Goal: Transaction & Acquisition: Purchase product/service

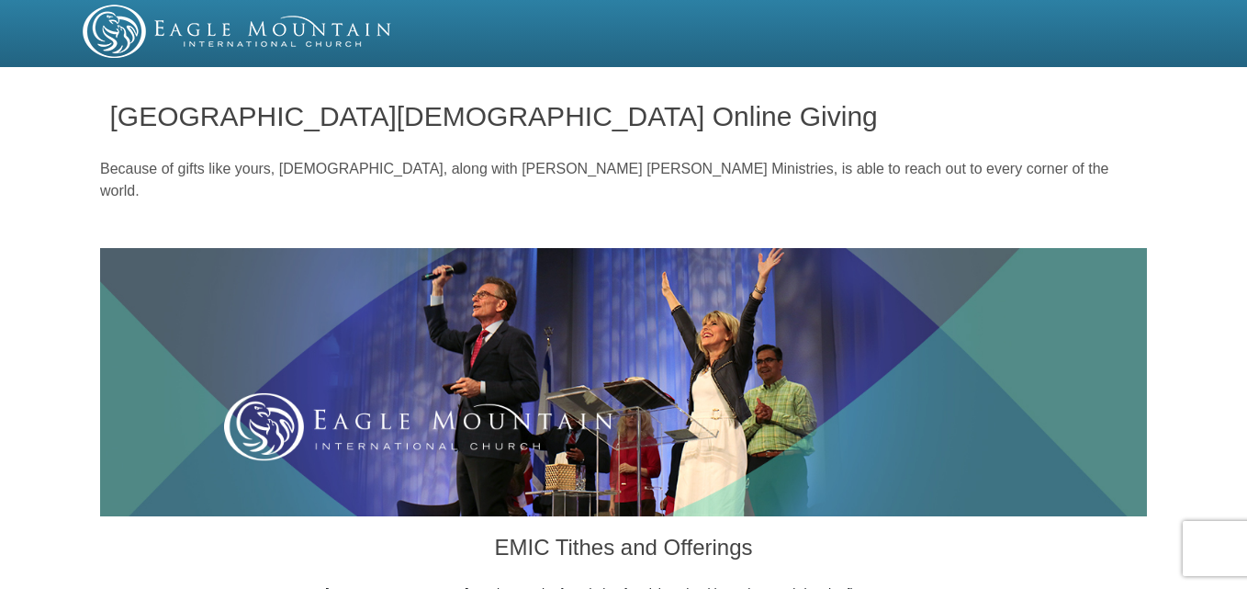
radio input "true"
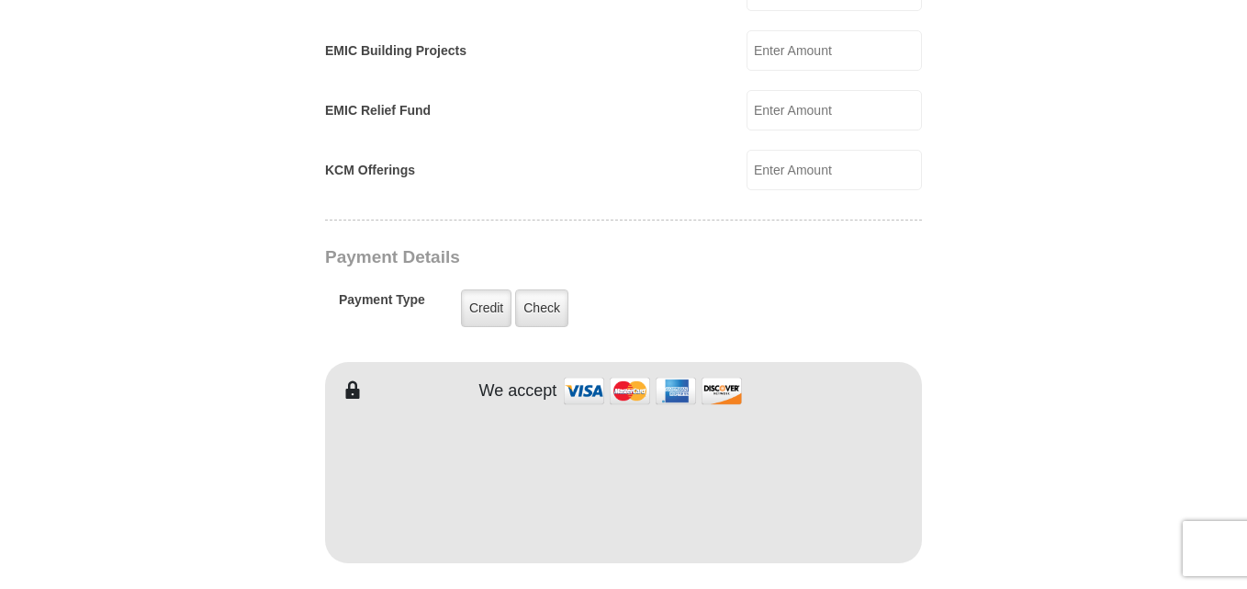
scroll to position [1377, 0]
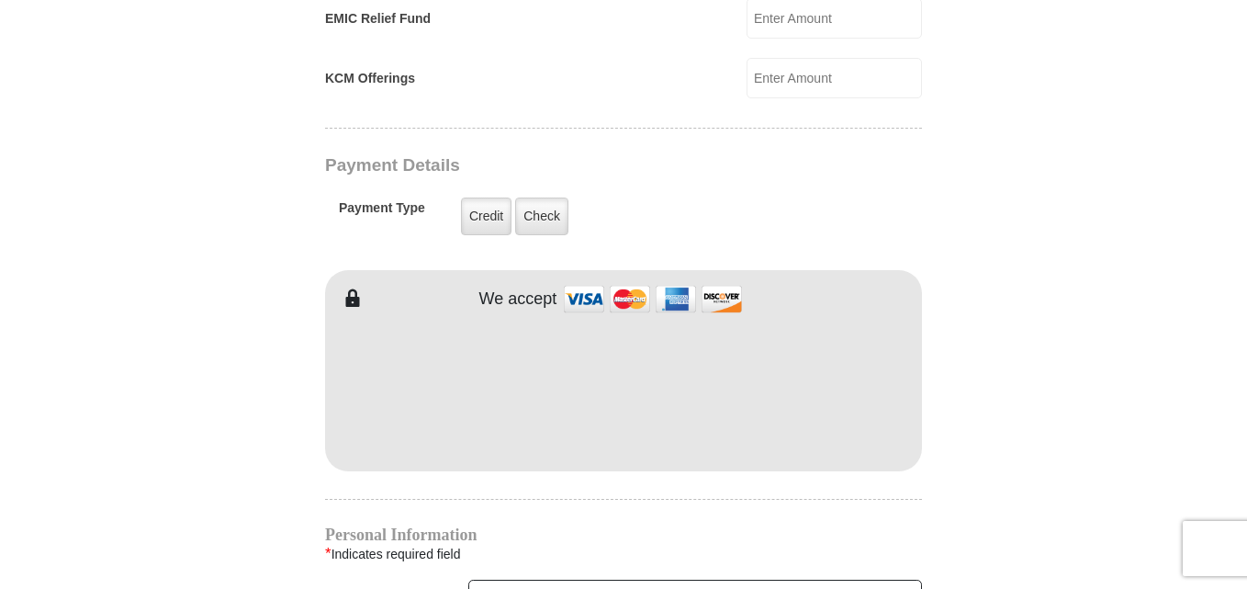
type input "220.00"
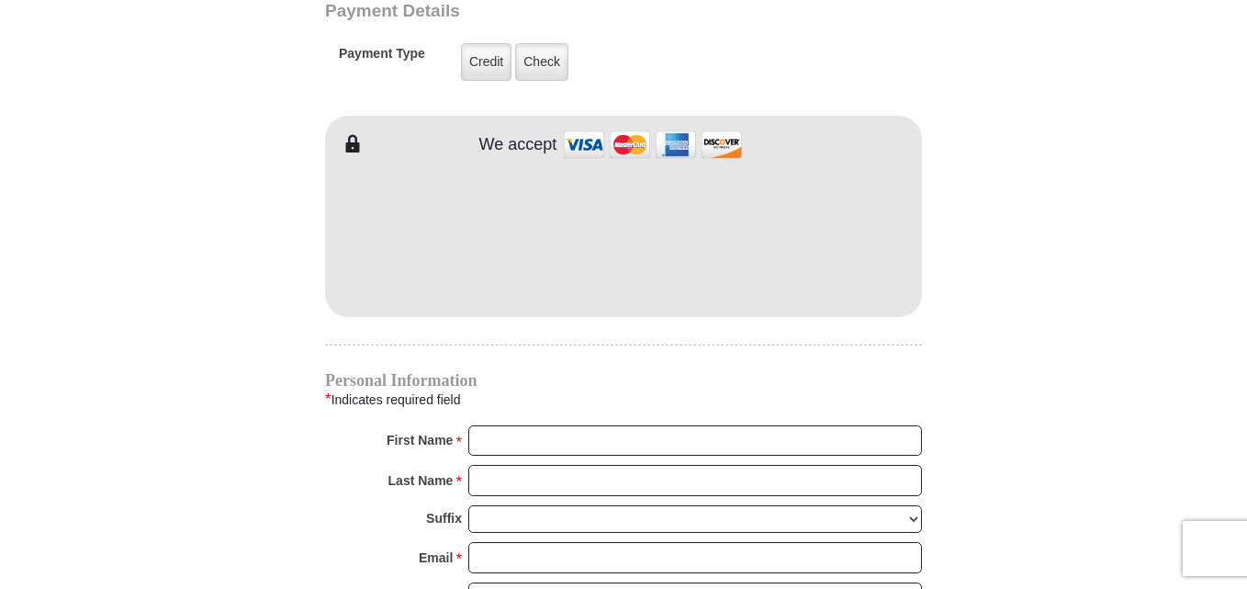
scroll to position [1561, 0]
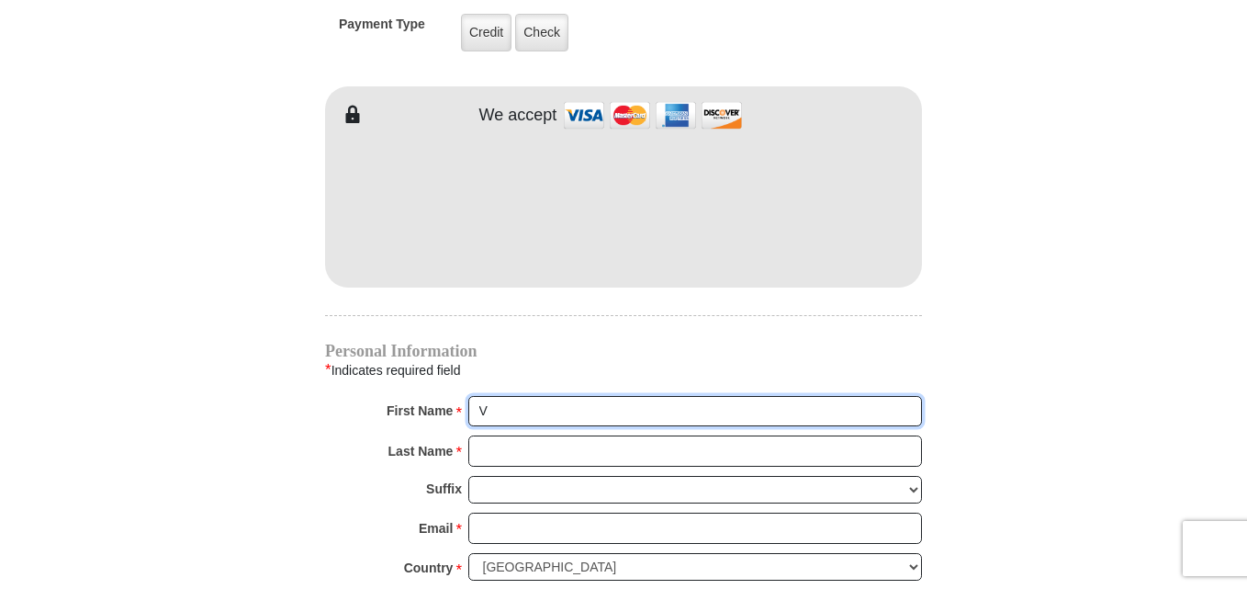
type input "[PERSON_NAME]"
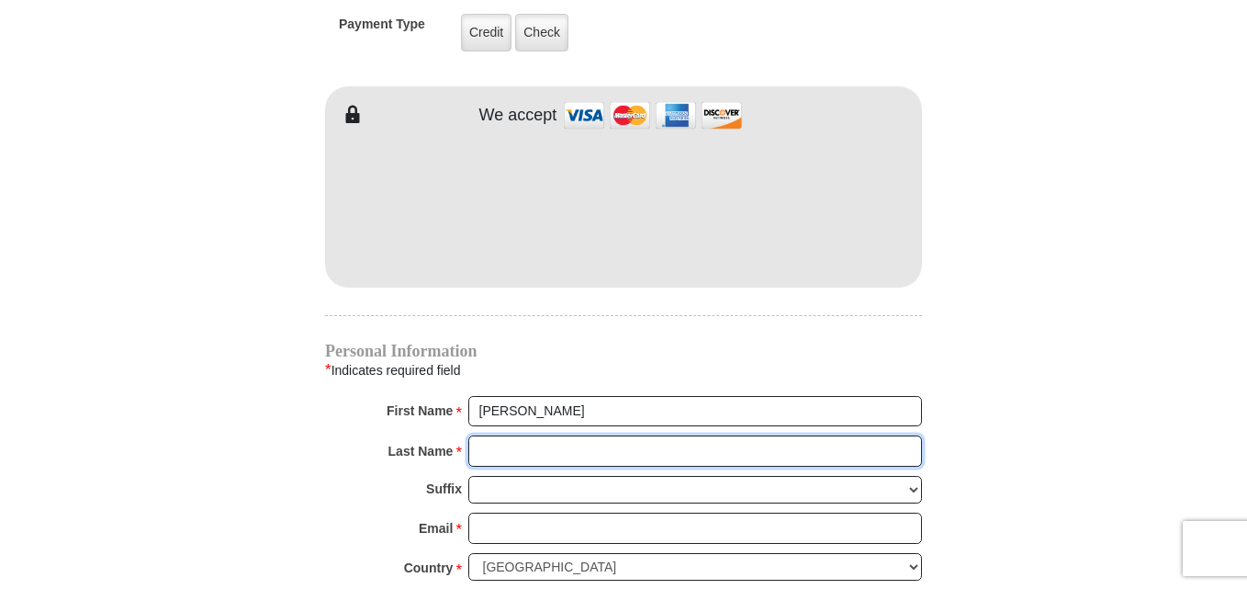
click at [484, 435] on input "Last Name *" at bounding box center [695, 450] width 454 height 31
type input "[PERSON_NAME]"
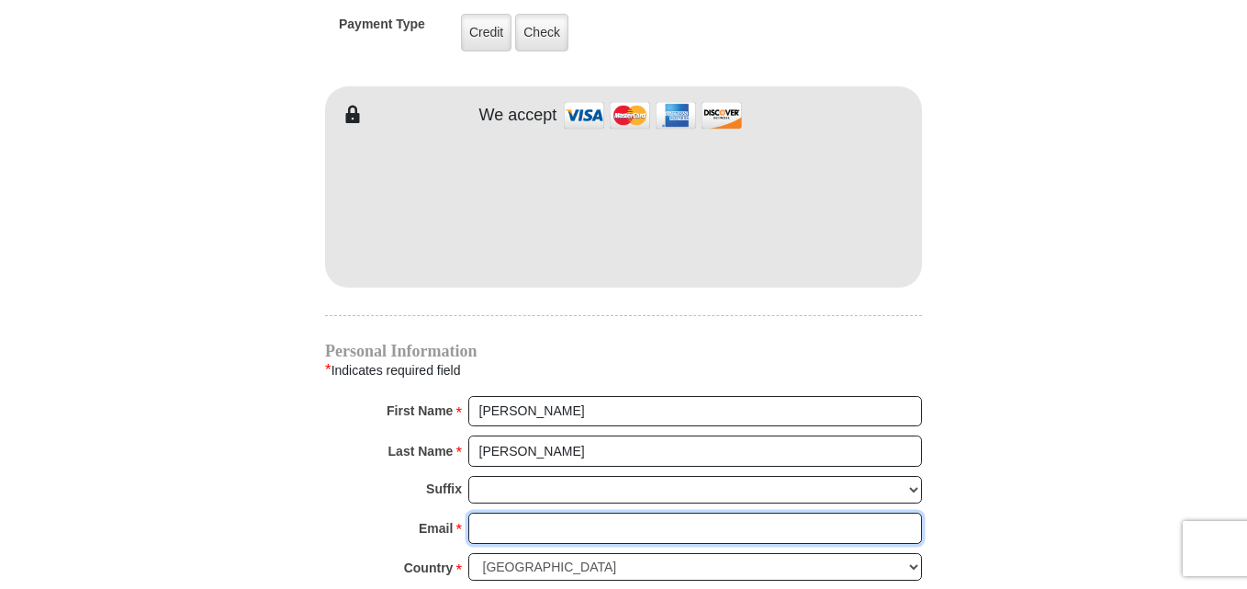
click at [477, 512] on input "Email *" at bounding box center [695, 527] width 454 height 31
type input "[EMAIL_ADDRESS][DOMAIN_NAME]"
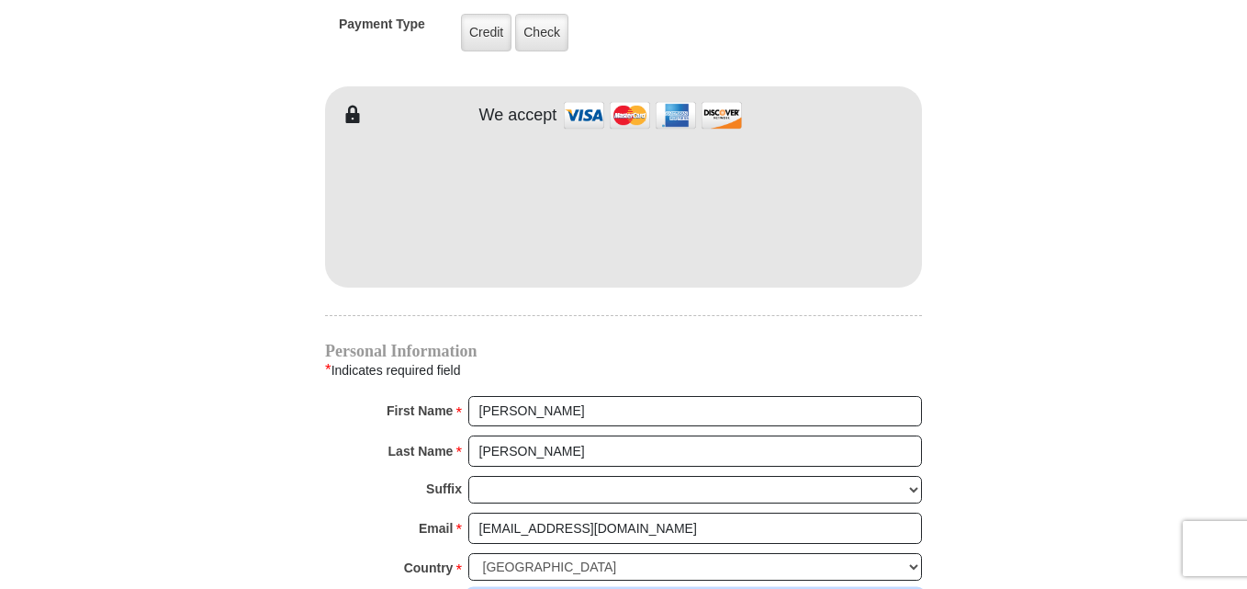
type input "[STREET_ADDRESS]"
type input "Apt 163"
type input "[GEOGRAPHIC_DATA]"
select select "[GEOGRAPHIC_DATA]"
type input "76137"
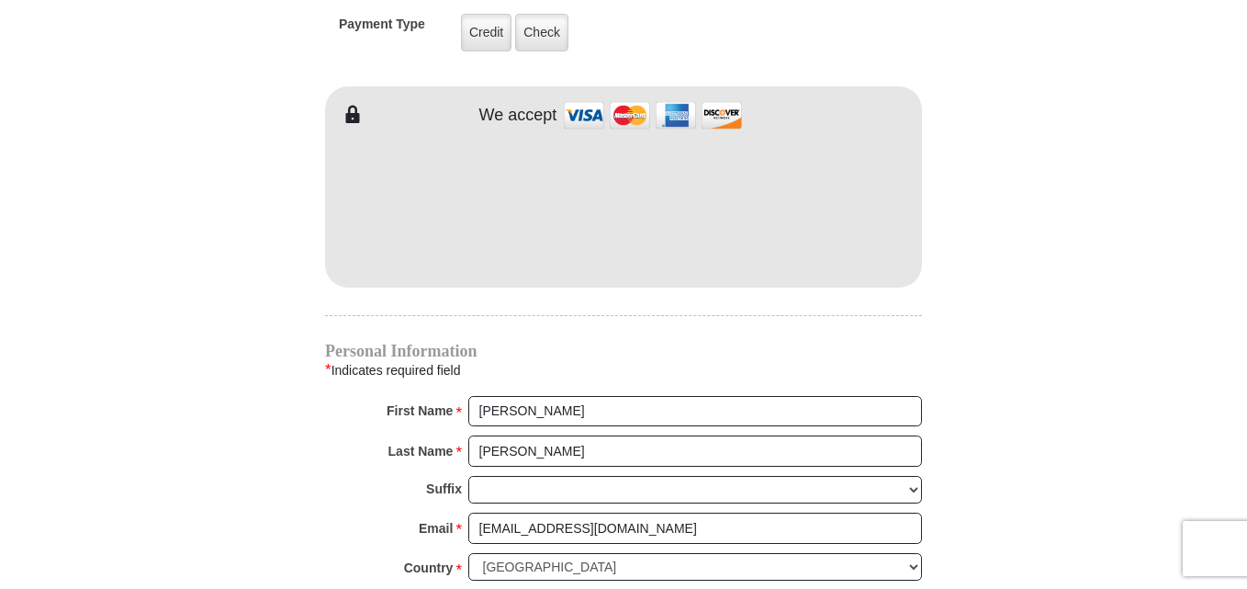
type input "3124801364"
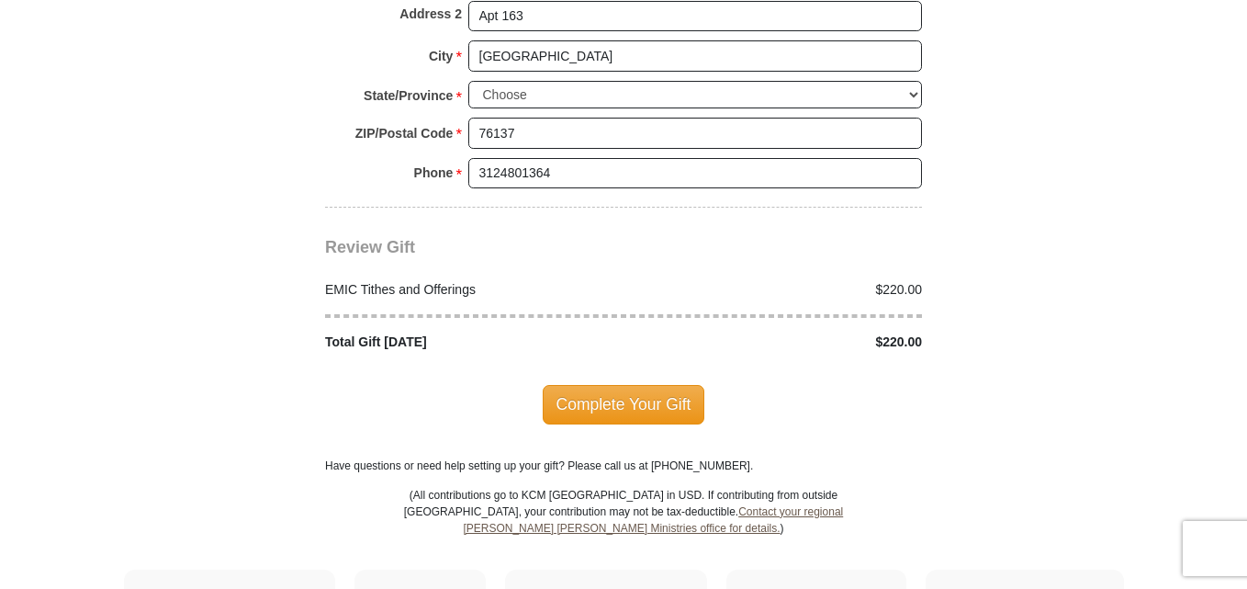
scroll to position [2203, 0]
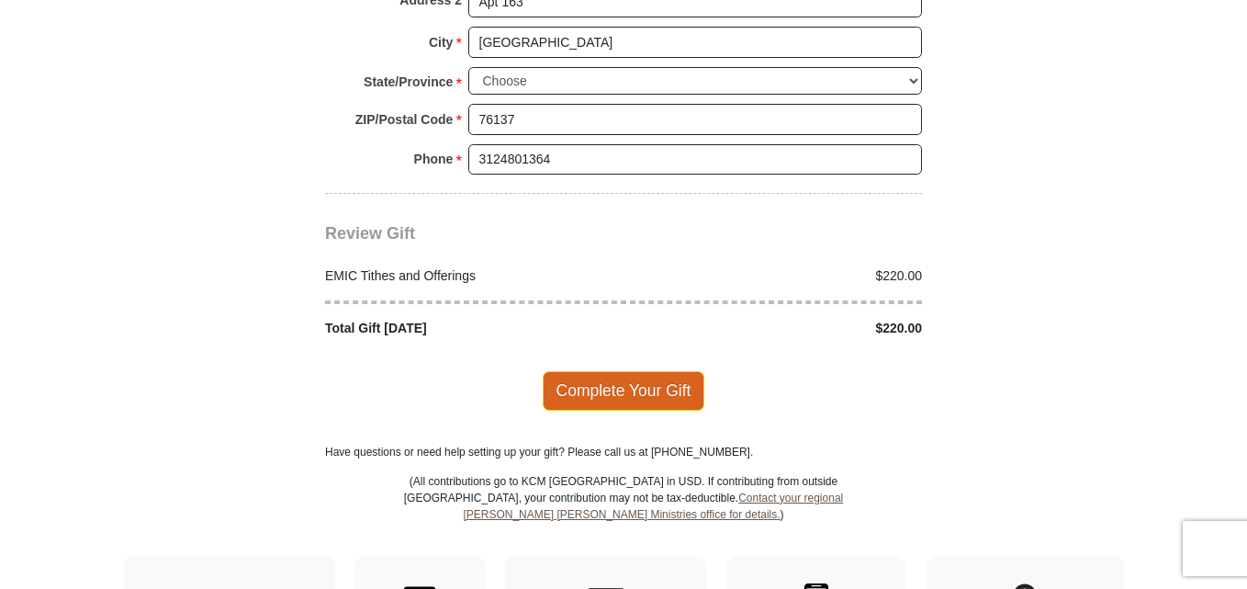
click at [633, 371] on span "Complete Your Gift" at bounding box center [624, 390] width 163 height 39
